Goal: Transaction & Acquisition: Purchase product/service

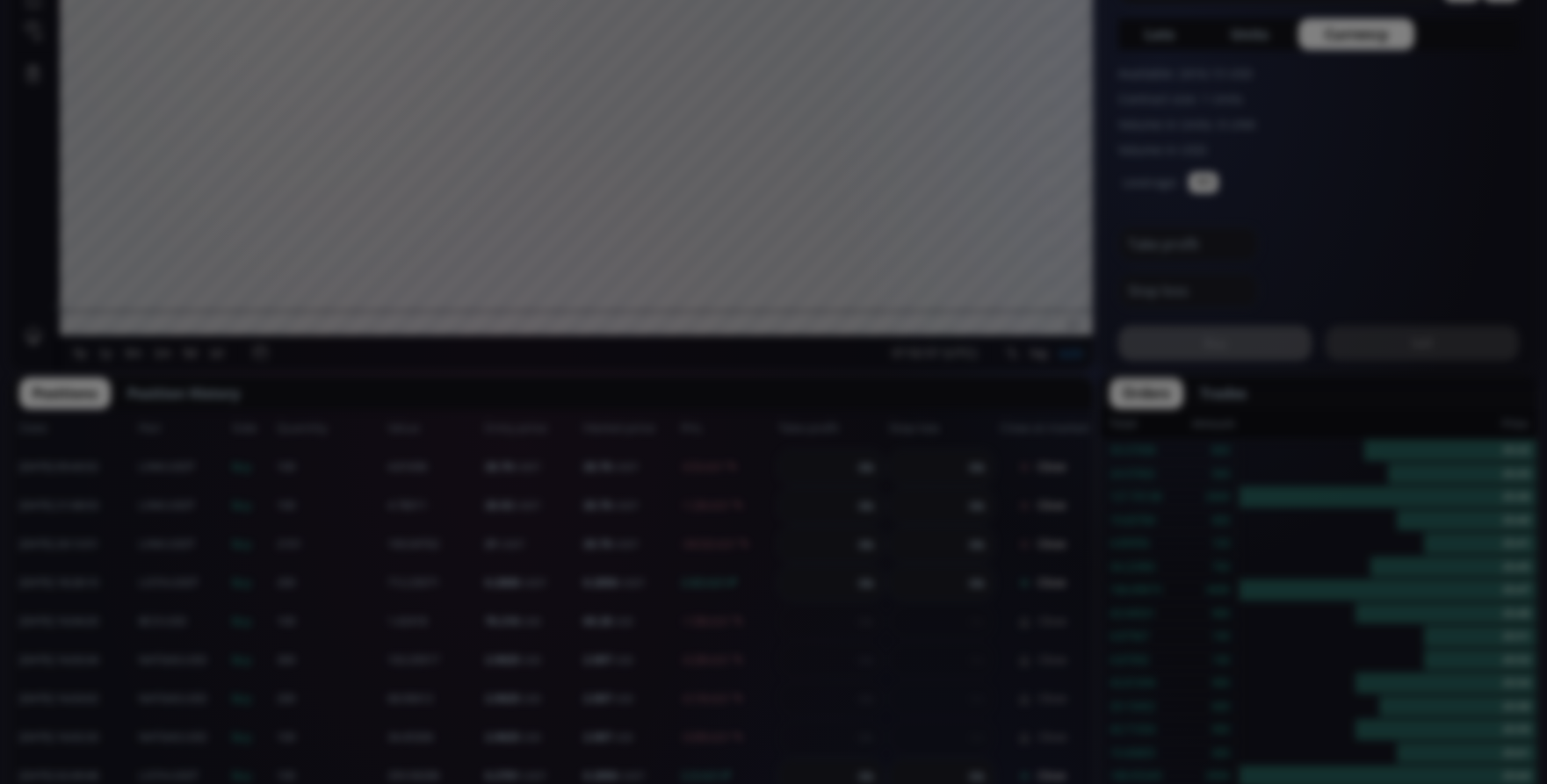
scroll to position [244, 0]
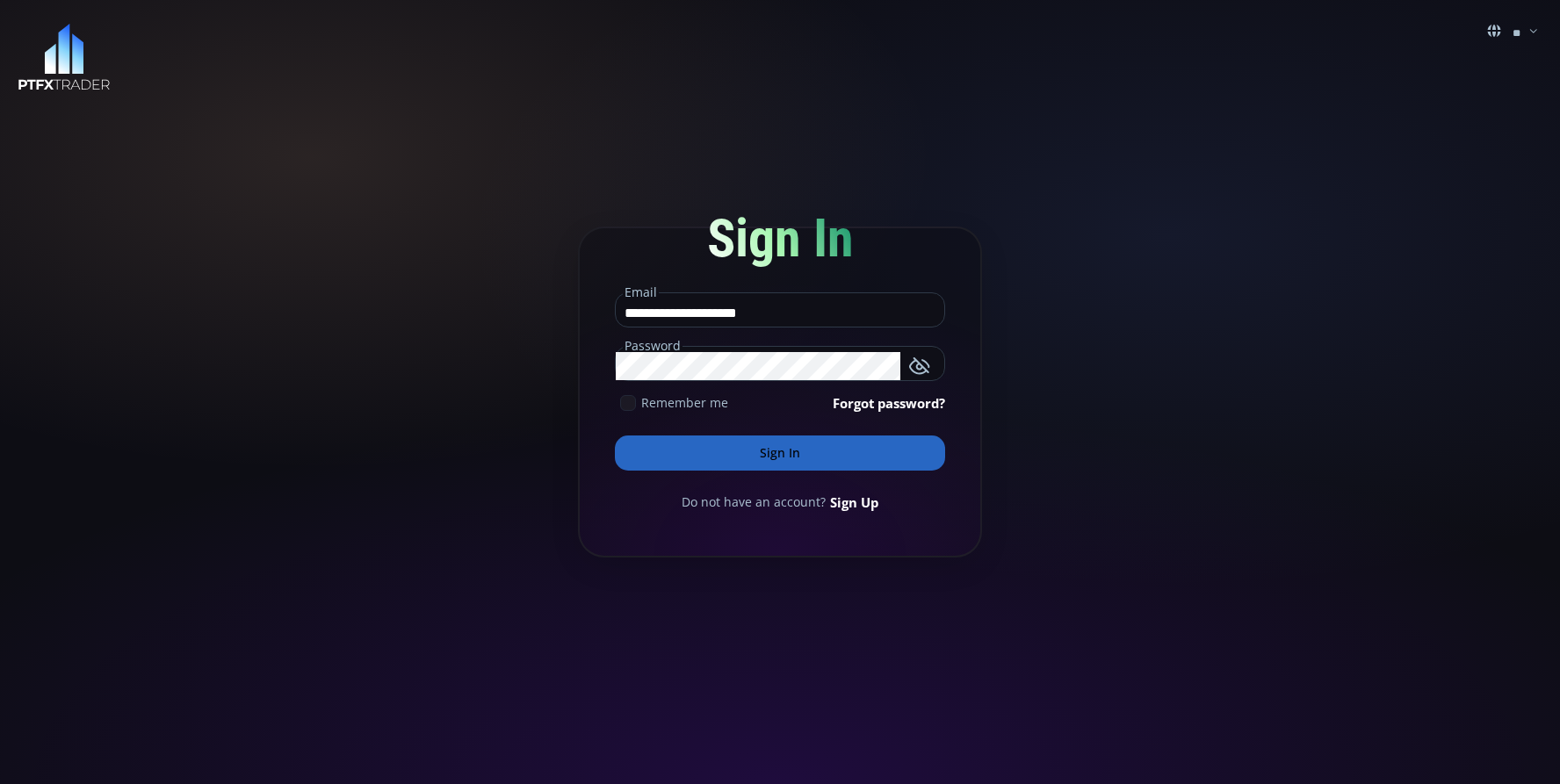
click at [744, 450] on button "Sign In" at bounding box center [780, 453] width 330 height 35
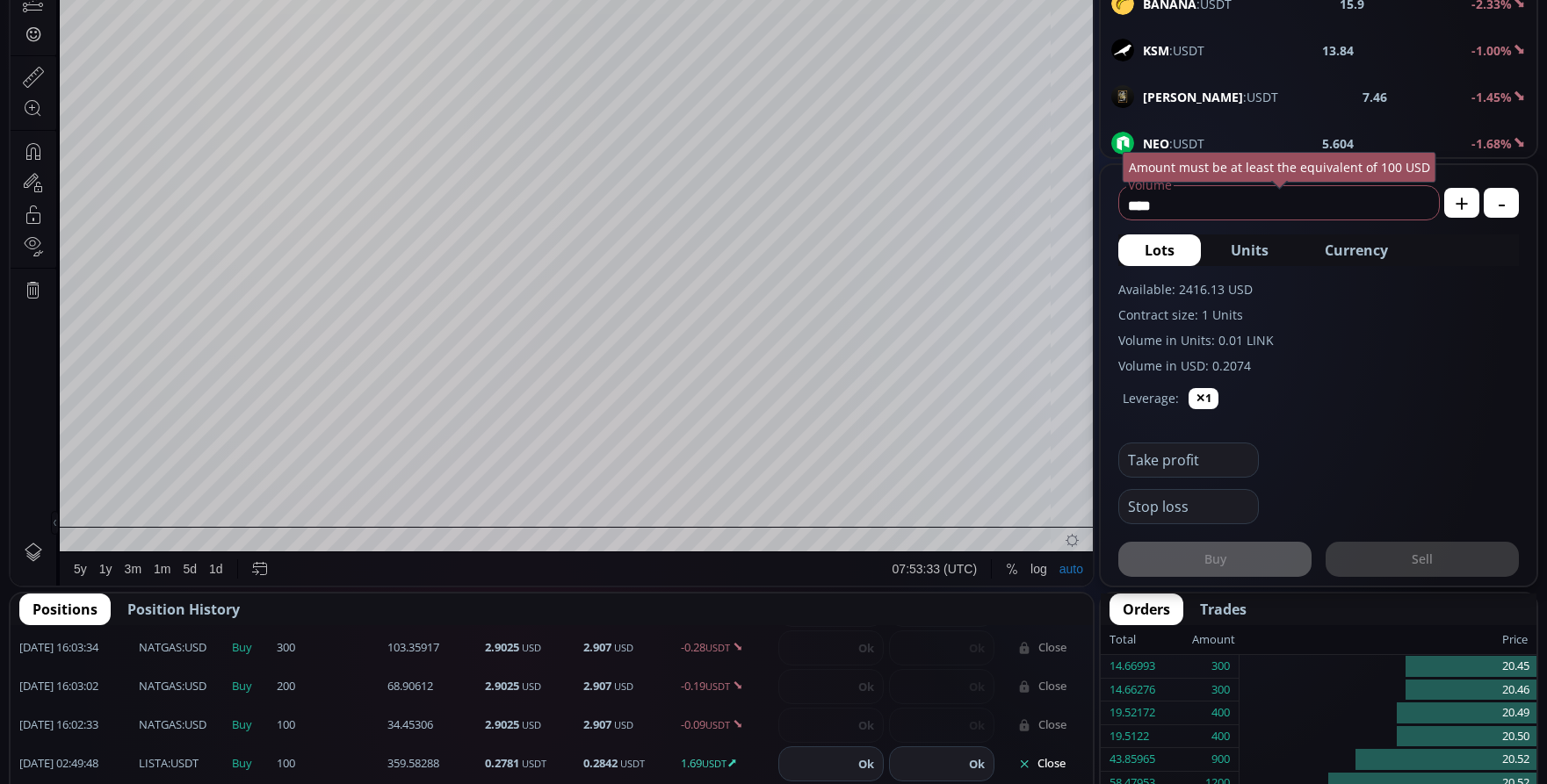
scroll to position [351, 0]
